Goal: Browse casually: Explore the website without a specific task or goal

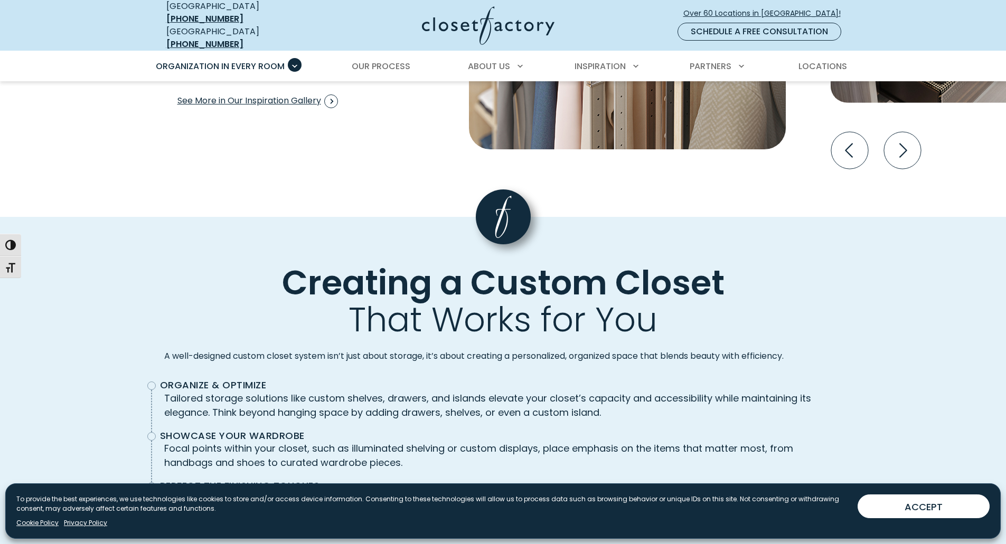
scroll to position [2216, 0]
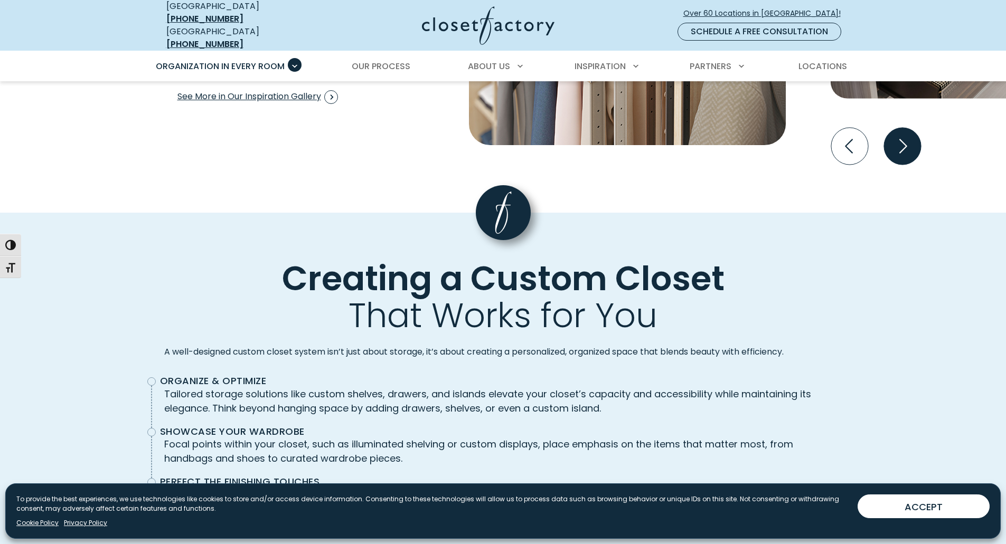
click at [902, 164] on icon "Next slide" at bounding box center [901, 145] width 37 height 37
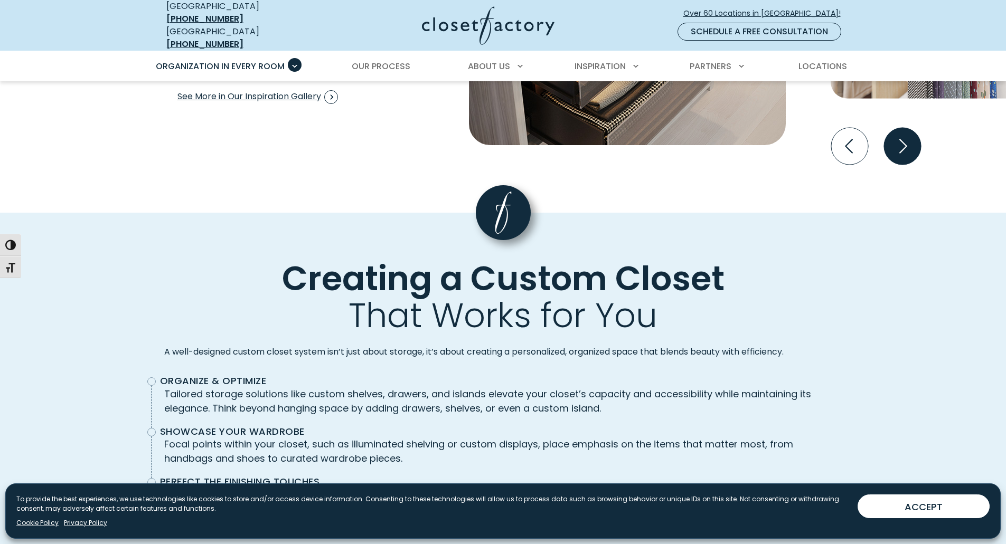
click at [902, 164] on icon "Next slide" at bounding box center [901, 145] width 37 height 37
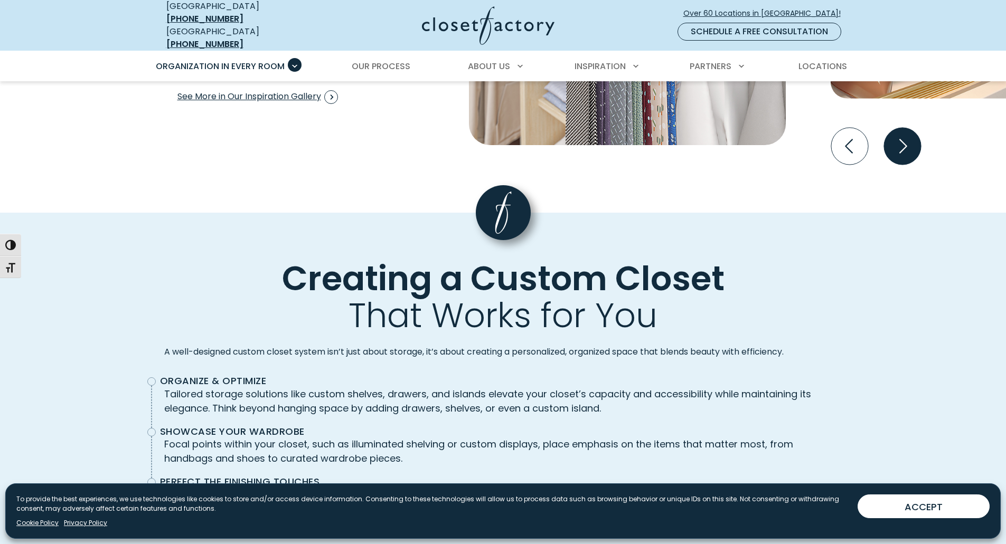
click at [902, 164] on icon "Next slide" at bounding box center [901, 145] width 37 height 37
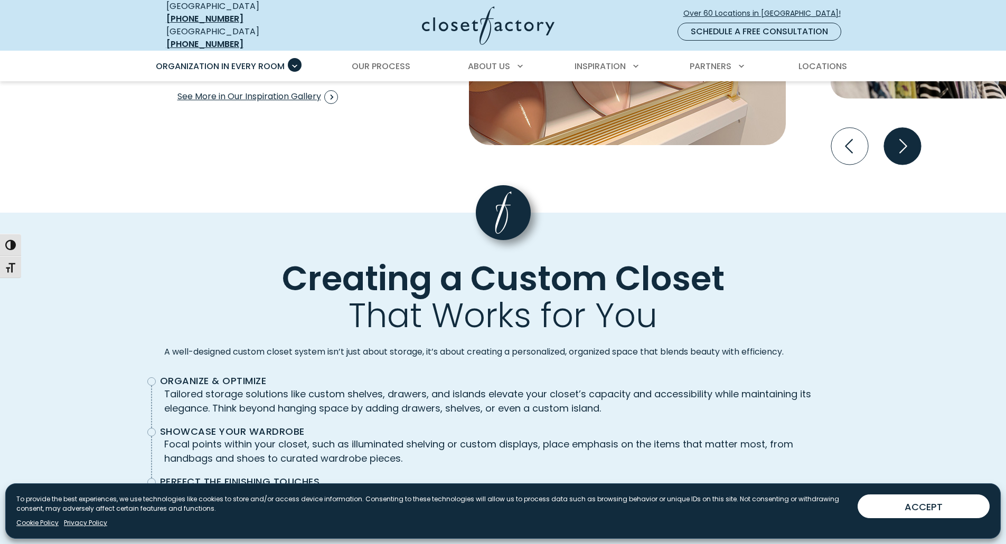
click at [902, 164] on icon "Next slide" at bounding box center [901, 145] width 37 height 37
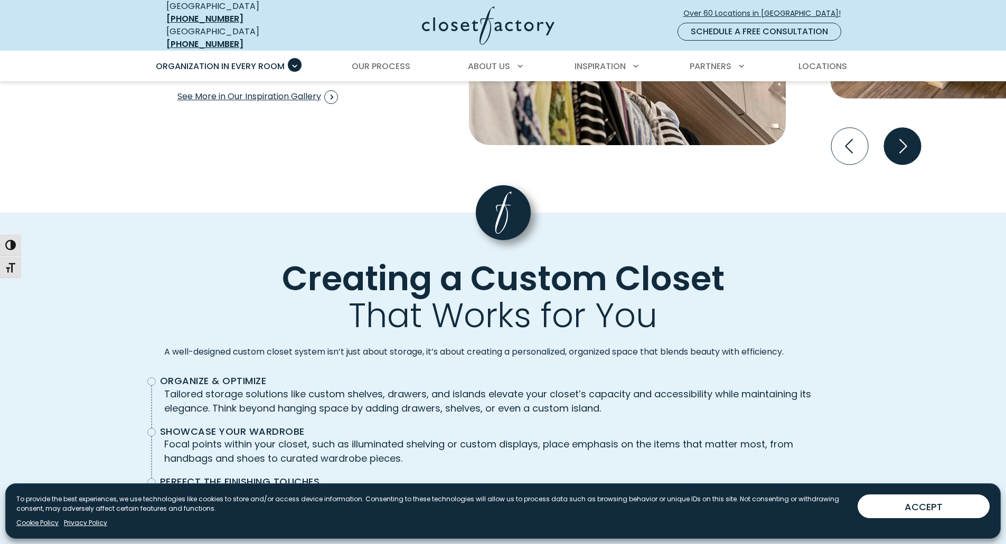
click at [902, 164] on icon "Next slide" at bounding box center [901, 145] width 37 height 37
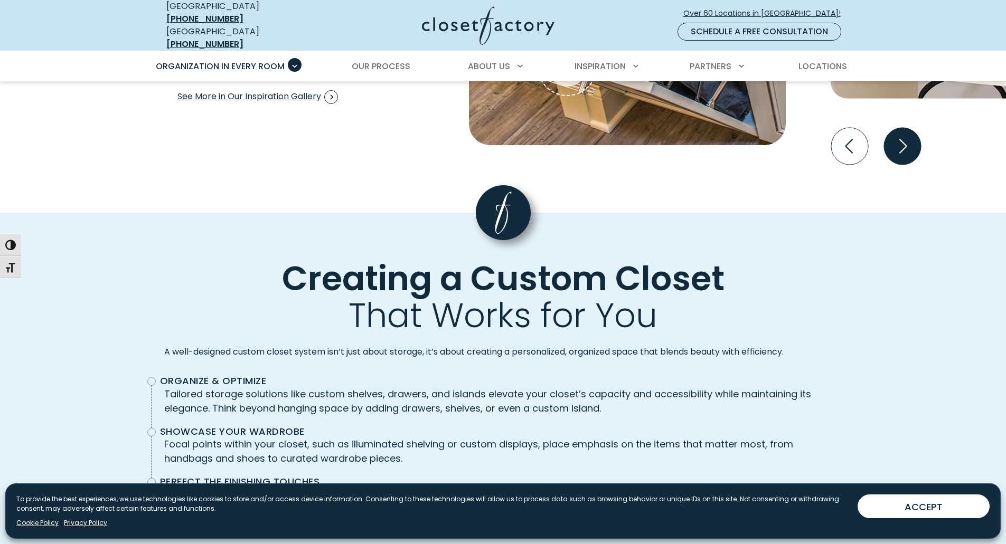
click at [902, 164] on icon "Next slide" at bounding box center [901, 145] width 37 height 37
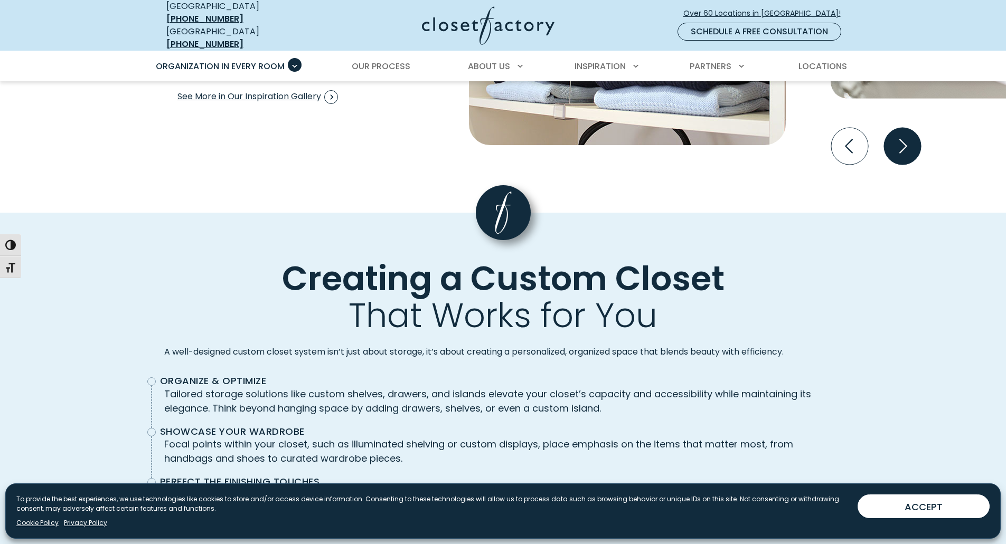
click at [902, 164] on icon "Next slide" at bounding box center [901, 145] width 37 height 37
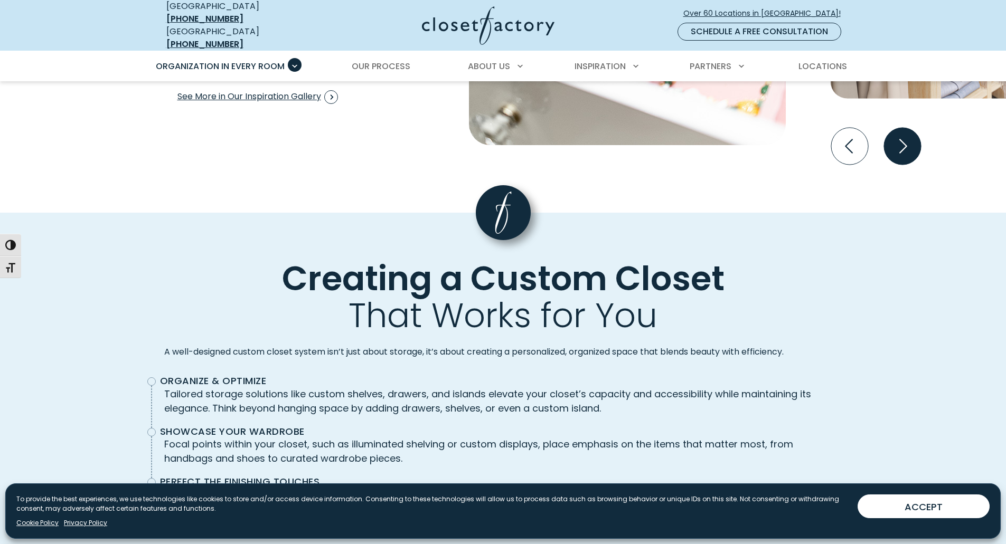
click at [902, 164] on icon "Next slide" at bounding box center [901, 145] width 37 height 37
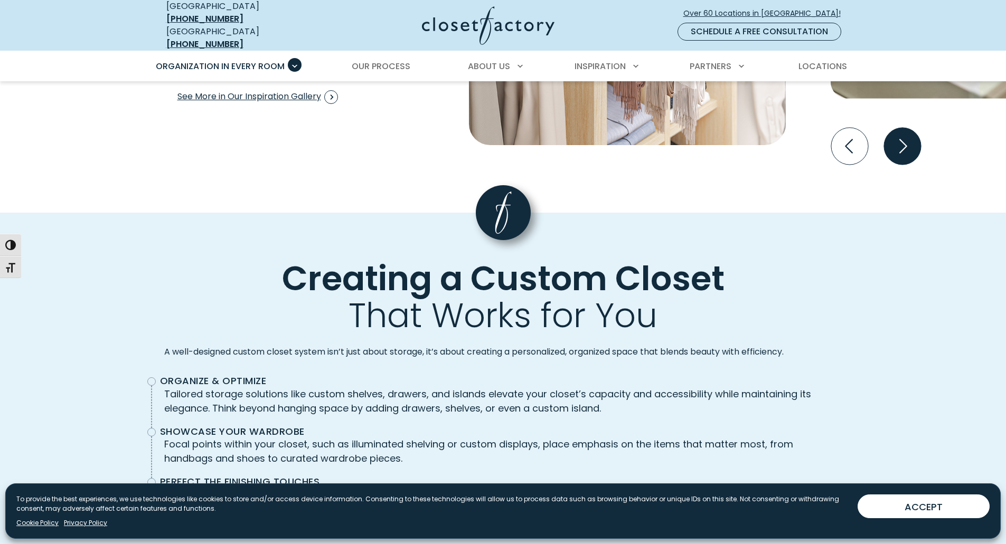
click at [902, 164] on icon "Next slide" at bounding box center [901, 145] width 37 height 37
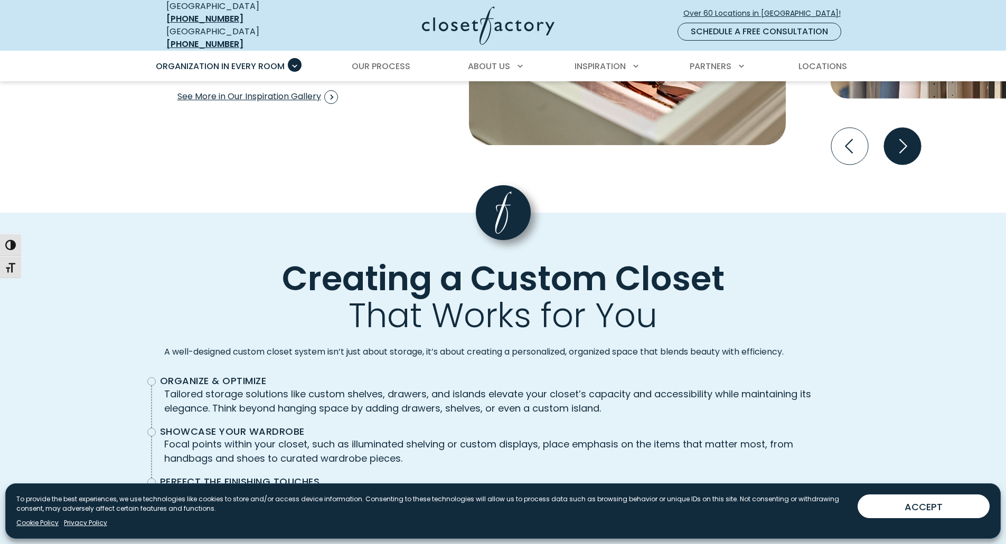
click at [905, 164] on icon "Next slide" at bounding box center [901, 145] width 37 height 37
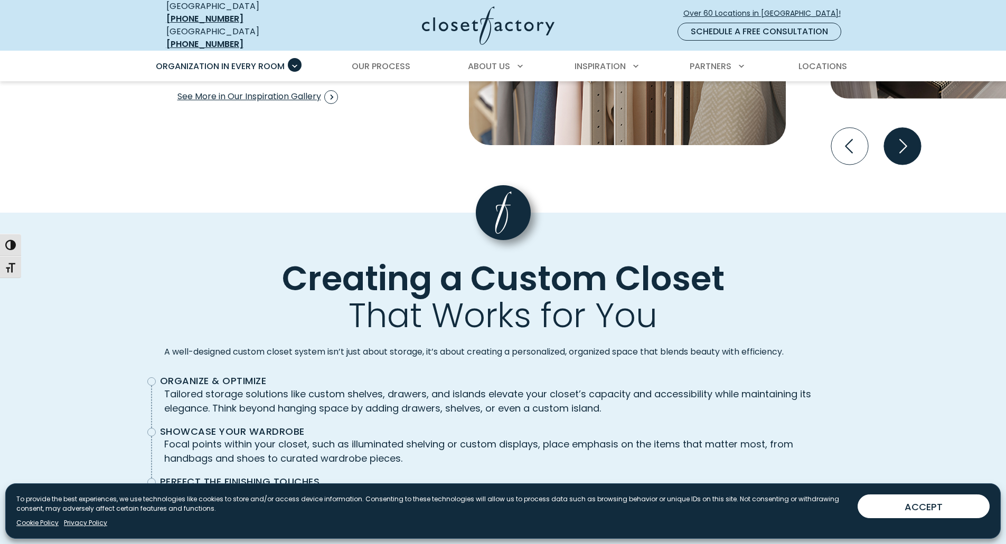
click at [904, 164] on icon "Next slide" at bounding box center [901, 145] width 37 height 37
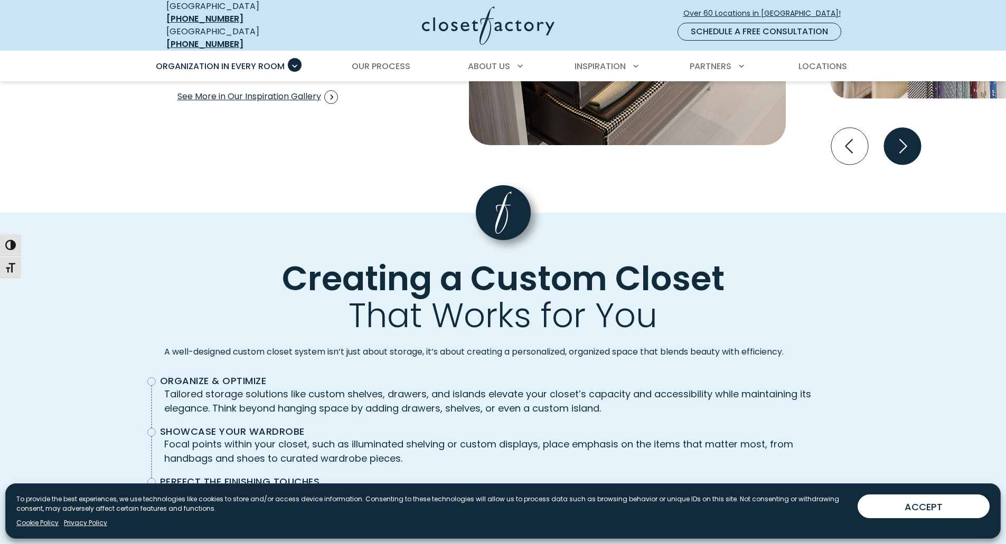
click at [901, 164] on icon "Next slide" at bounding box center [901, 145] width 37 height 37
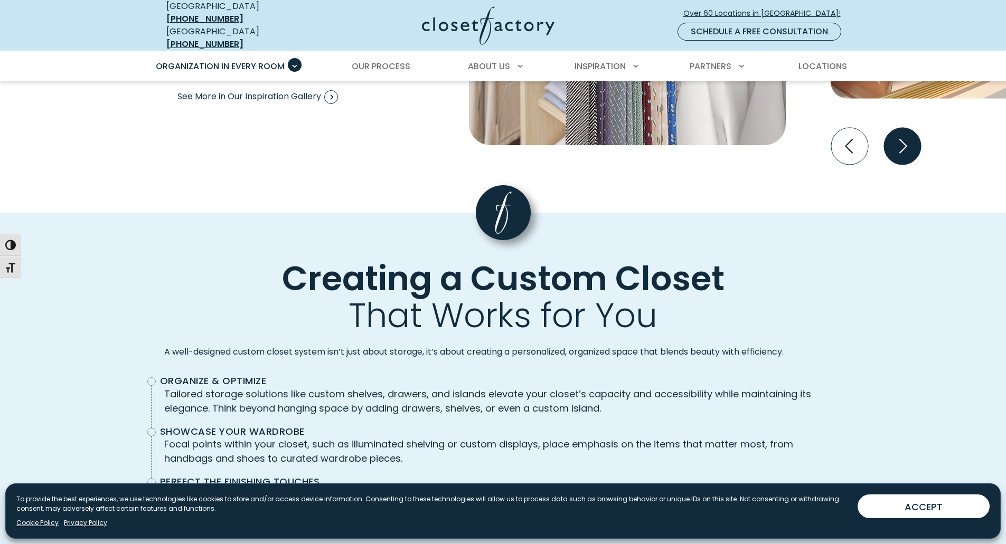
click at [893, 164] on icon "Next slide" at bounding box center [901, 145] width 37 height 37
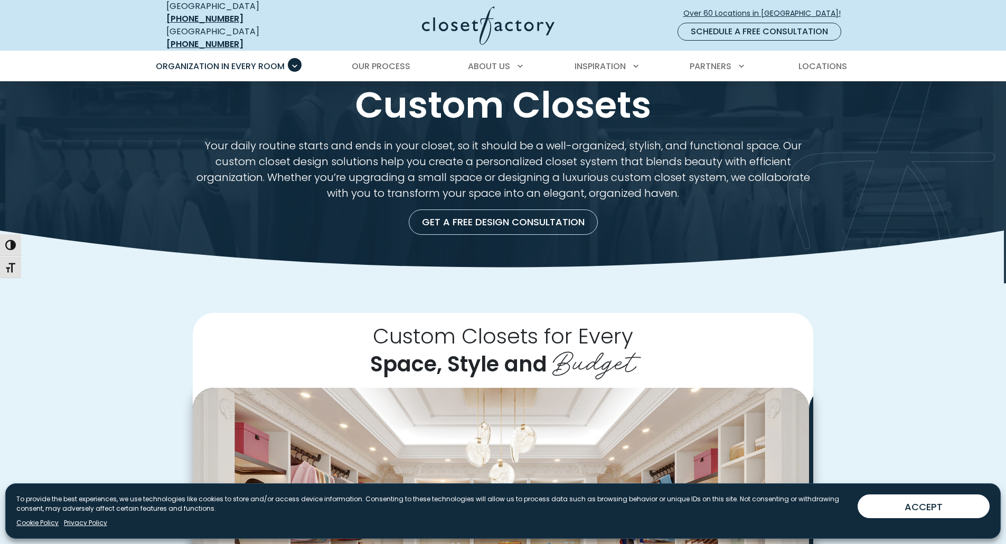
scroll to position [0, 0]
